Goal: Information Seeking & Learning: Learn about a topic

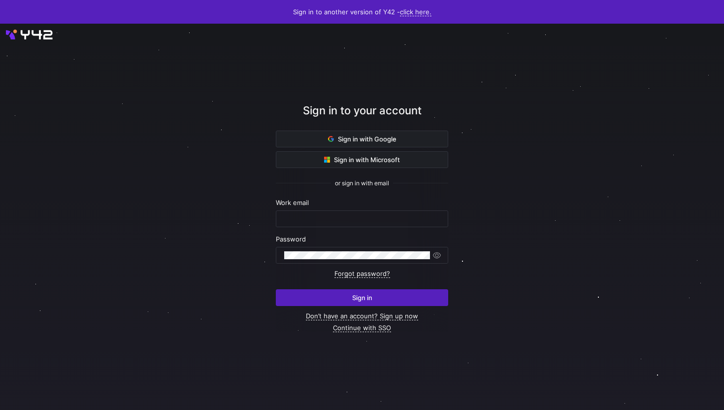
click at [355, 203] on div "Work email" at bounding box center [362, 202] width 172 height 8
click at [343, 220] on input "text" at bounding box center [362, 219] width 156 height 8
type input "[PERSON_NAME][EMAIL_ADDRESS][DOMAIN_NAME]"
click at [339, 248] on div at bounding box center [357, 255] width 146 height 16
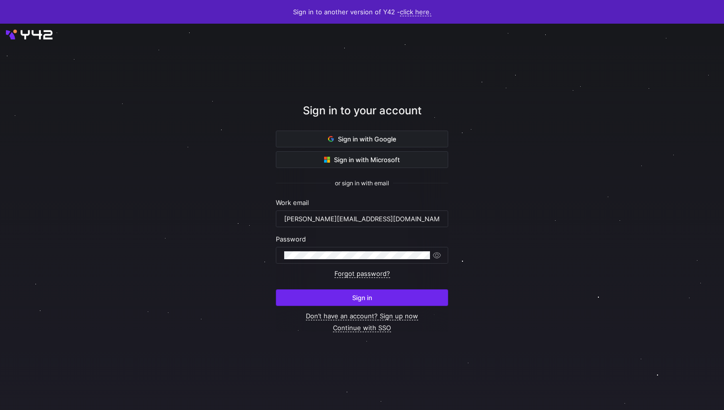
click at [344, 296] on span "submit" at bounding box center [361, 298] width 171 height 16
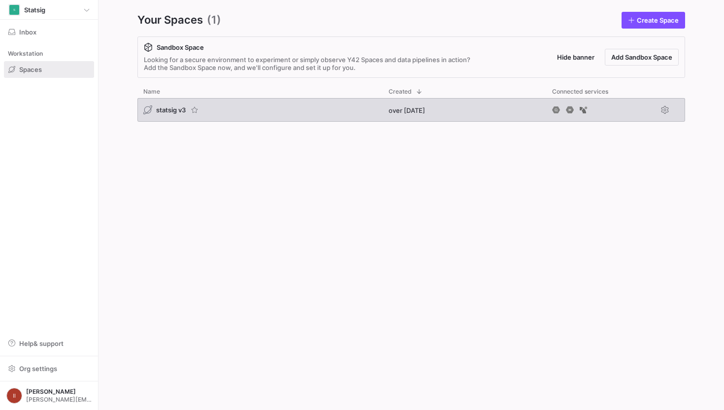
click at [168, 111] on span "statsig v3" at bounding box center [171, 110] width 30 height 8
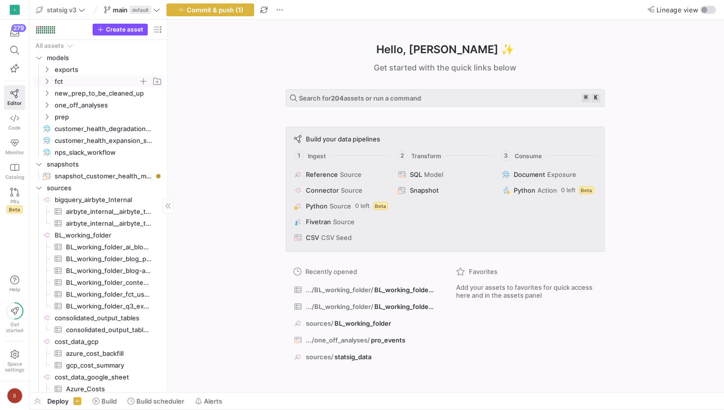
click at [98, 84] on span "fct" at bounding box center [97, 81] width 84 height 11
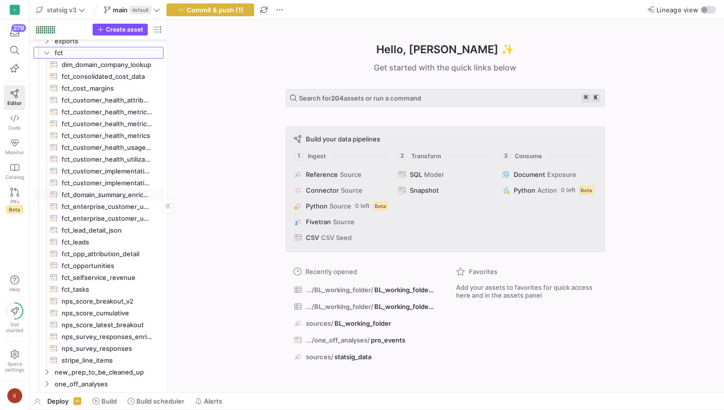
scroll to position [30, 0]
click at [90, 195] on span "fct_domain_summary_enriched​​​​​​​​​​" at bounding box center [107, 193] width 91 height 11
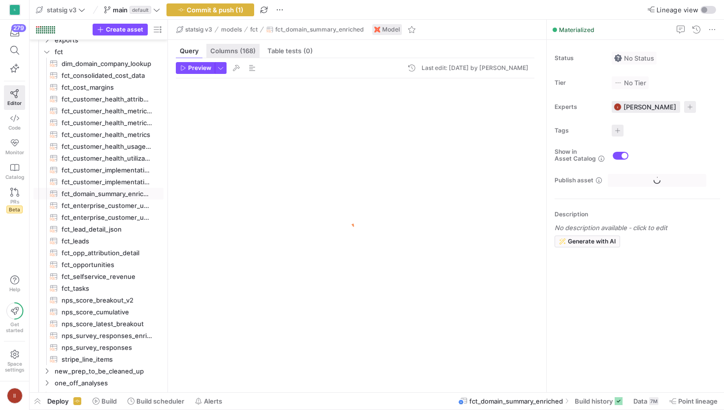
click at [236, 50] on span "Columns (168)" at bounding box center [232, 51] width 45 height 6
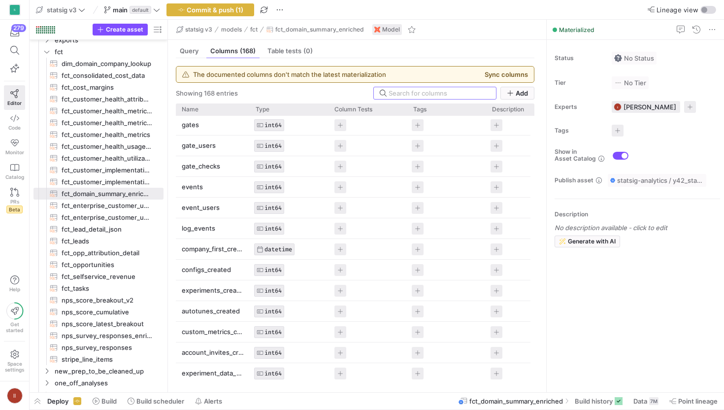
scroll to position [220, 0]
